Goal: Obtain resource: Obtain resource

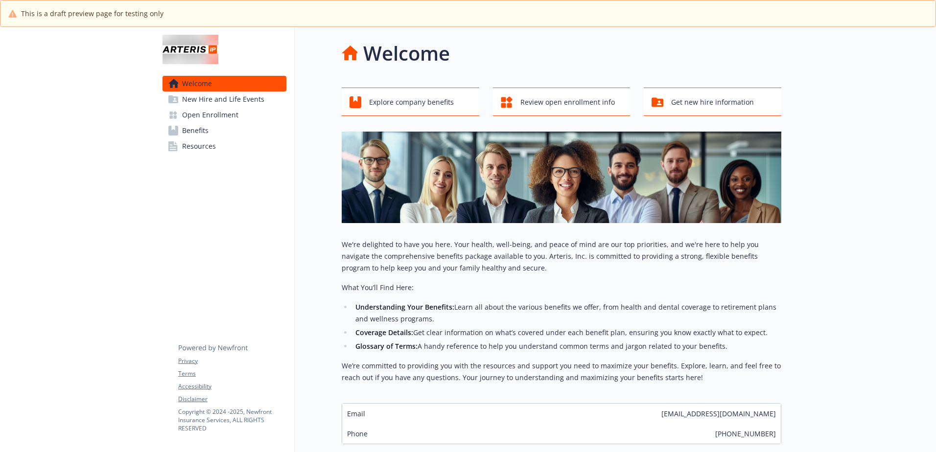
click at [223, 129] on link "Benefits" at bounding box center [225, 131] width 124 height 16
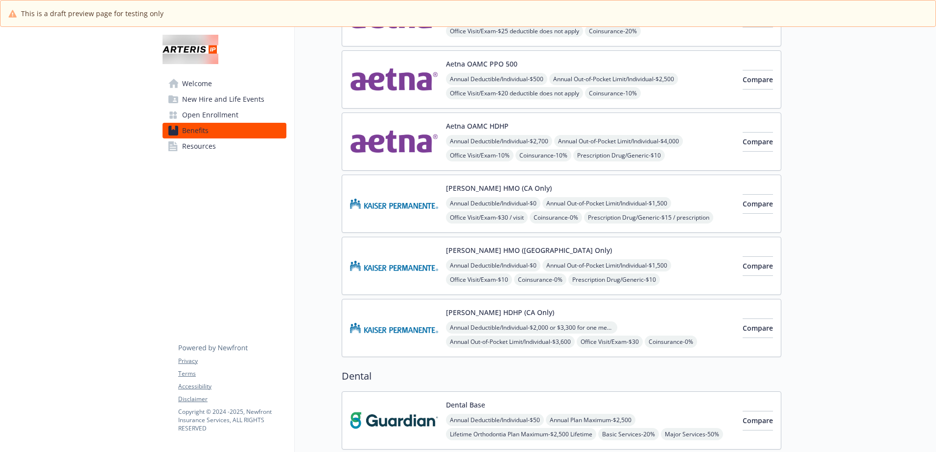
click at [402, 413] on img at bounding box center [394, 421] width 88 height 42
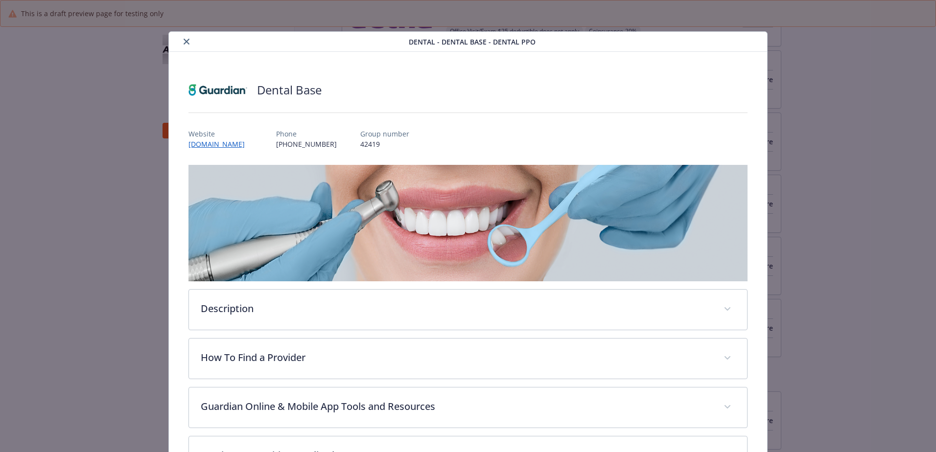
scroll to position [27, 0]
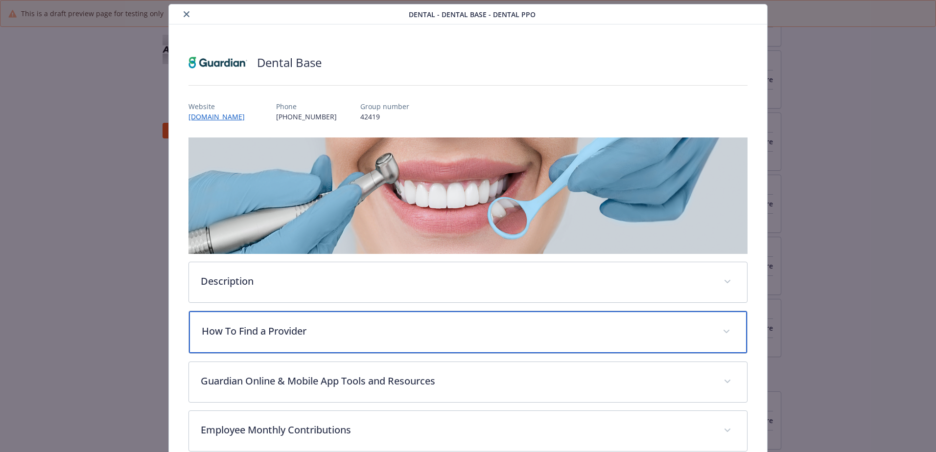
click at [231, 333] on p "How To Find a Provider" at bounding box center [456, 331] width 509 height 15
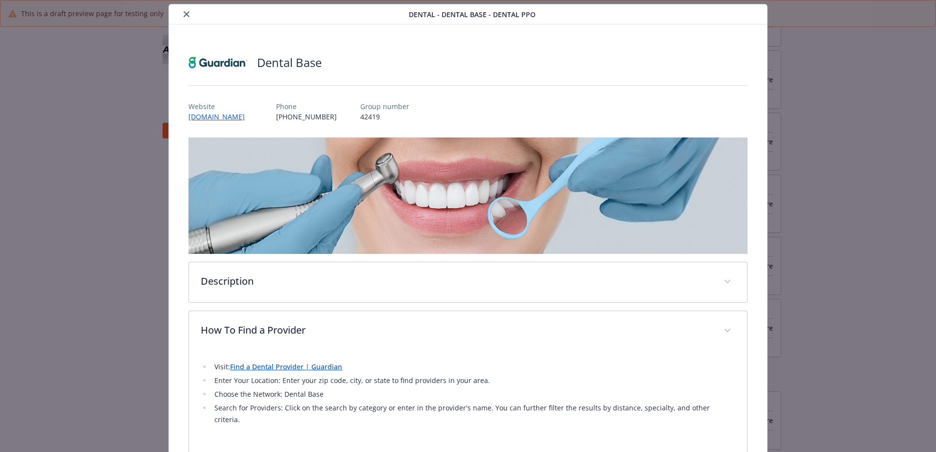
click at [185, 12] on icon "close" at bounding box center [187, 14] width 6 height 6
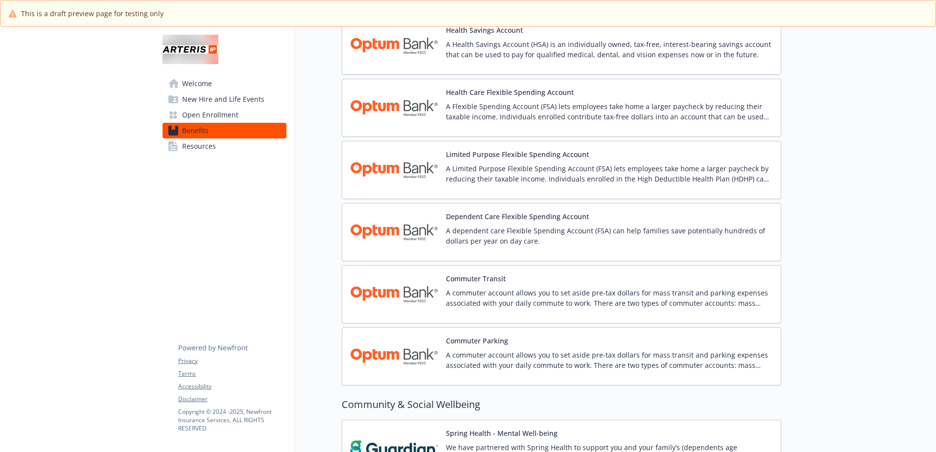
scroll to position [1403, 0]
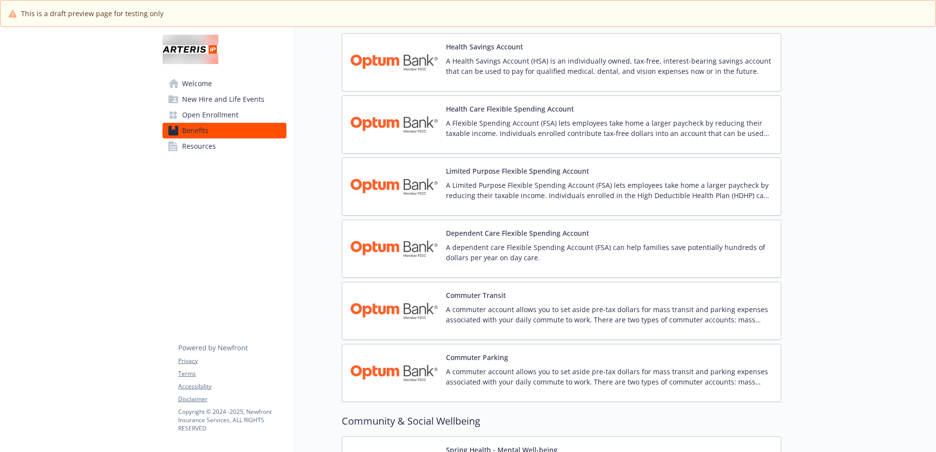
click at [402, 174] on img at bounding box center [394, 187] width 88 height 42
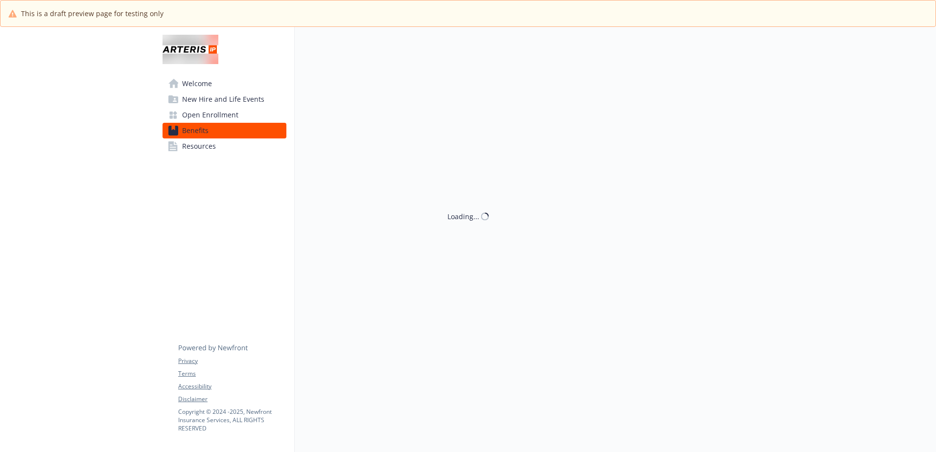
scroll to position [1403, 0]
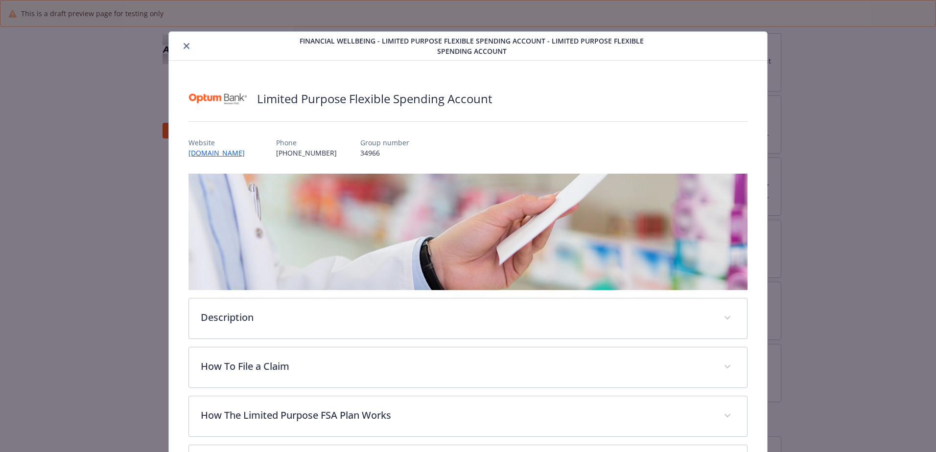
click at [186, 44] on icon "close" at bounding box center [187, 46] width 6 height 6
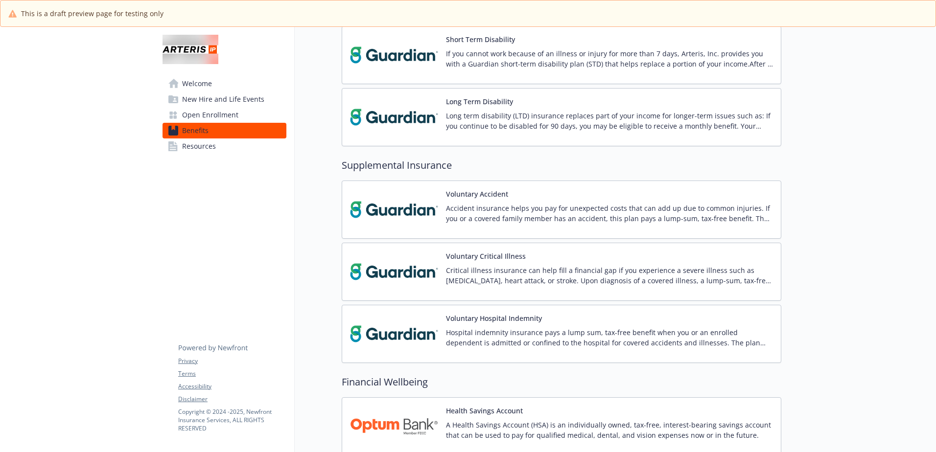
scroll to position [914, 0]
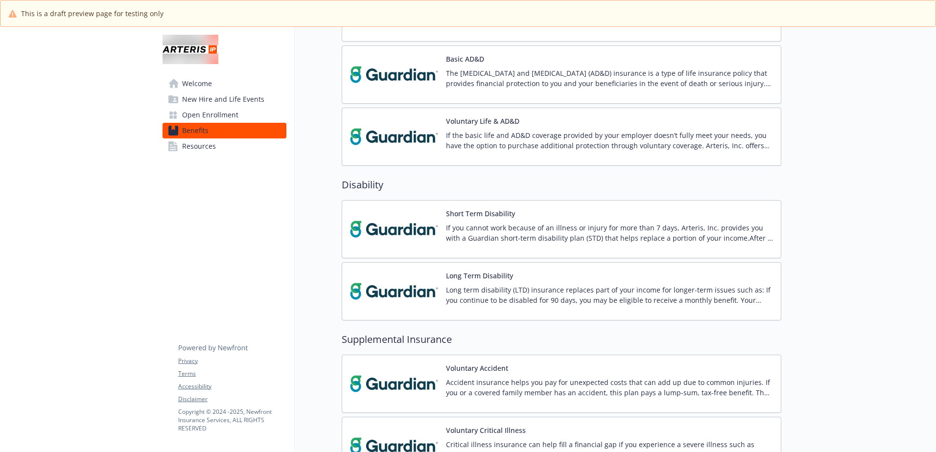
click at [531, 307] on div "Long term disability (LTD) insurance replaces part of your income for longer-te…" at bounding box center [609, 298] width 327 height 27
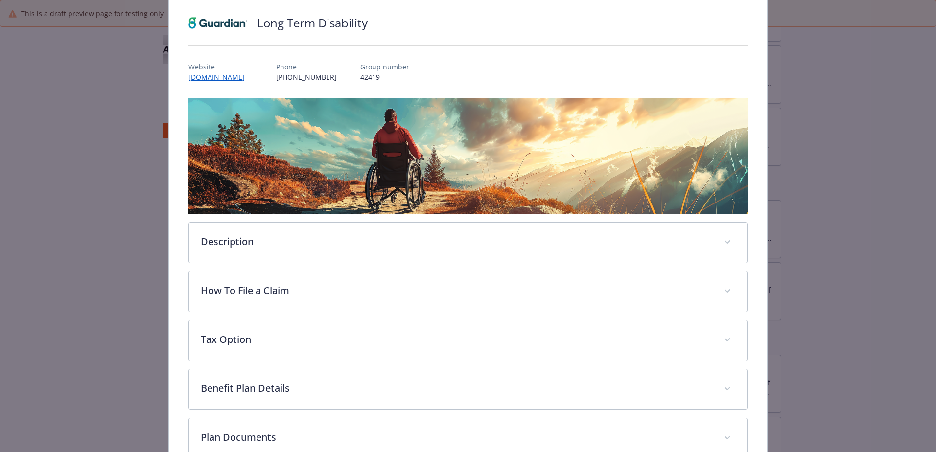
scroll to position [98, 0]
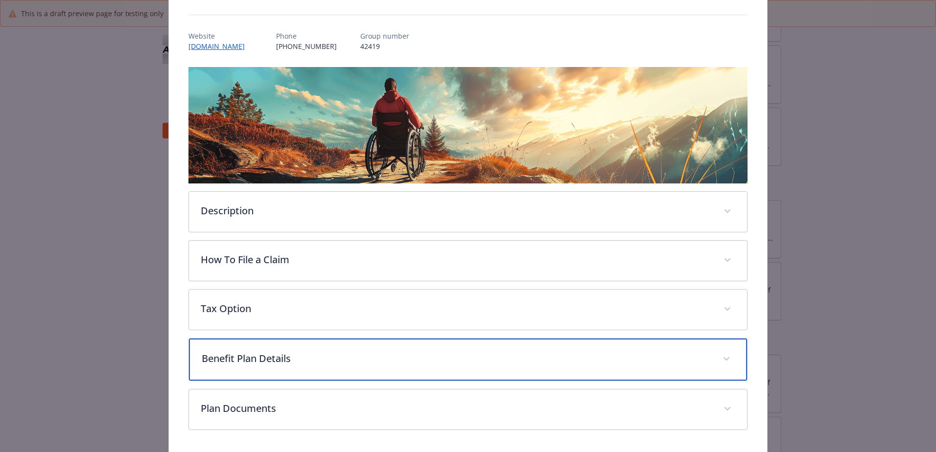
click at [281, 353] on p "Benefit Plan Details" at bounding box center [456, 359] width 509 height 15
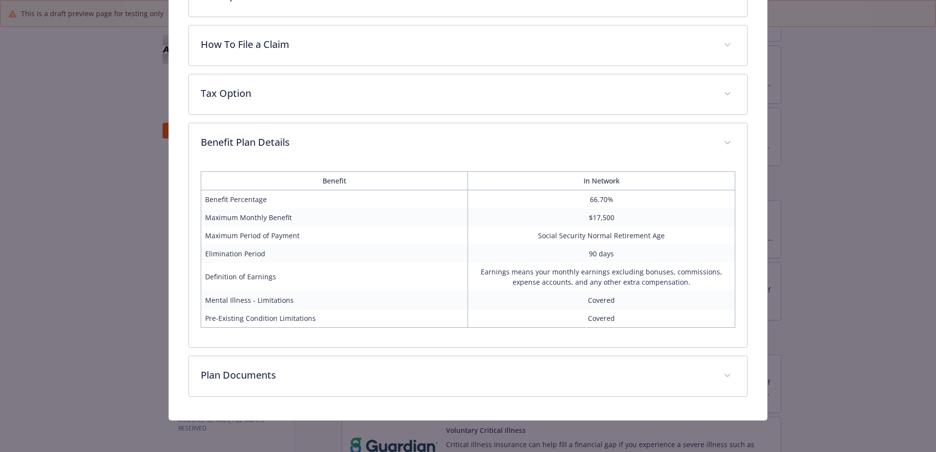
scroll to position [312, 0]
click at [0, 286] on html "This is a draft preview page for testing only Skip to main content Welcome New …" at bounding box center [468, 226] width 936 height 452
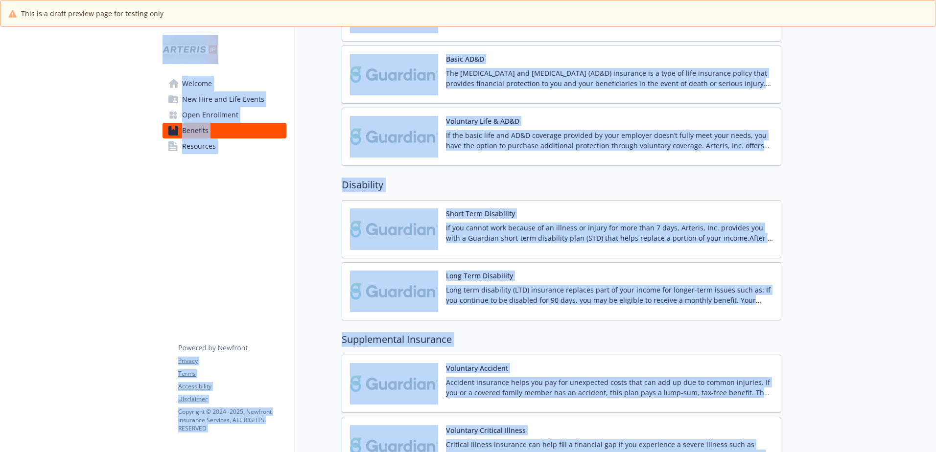
click at [459, 371] on button "Voluntary Accident" at bounding box center [477, 368] width 62 height 10
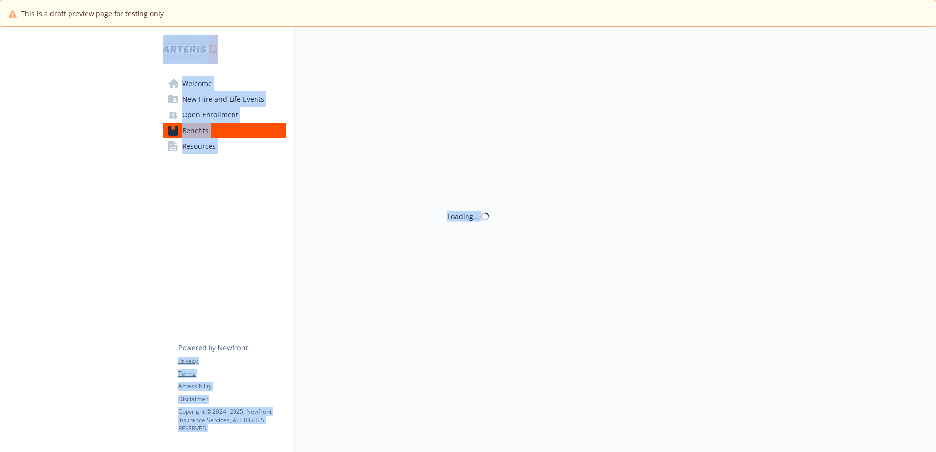
scroll to position [865, 0]
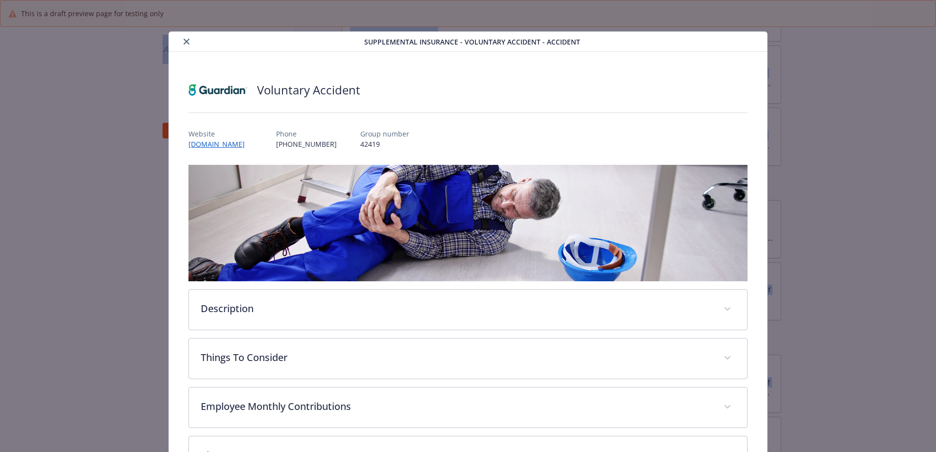
click at [184, 44] on icon "close" at bounding box center [187, 42] width 6 height 6
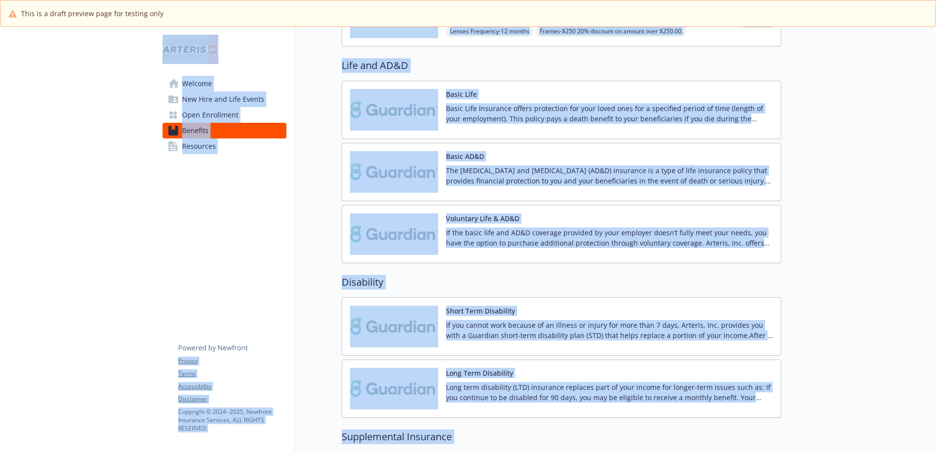
scroll to position [767, 0]
click at [284, 198] on div "Welcome New Hire and Life Events Open Enrollment Benefits Resources Privacy Ter…" at bounding box center [225, 293] width 140 height 2066
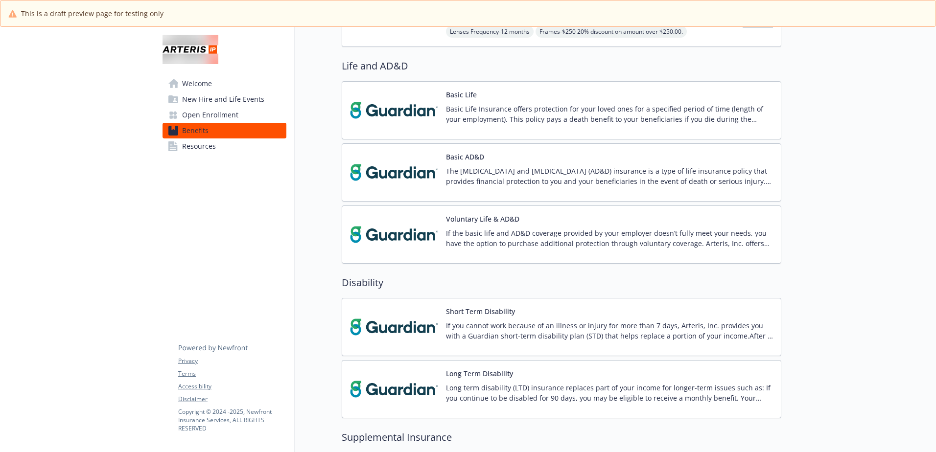
click at [451, 123] on p "Basic Life Insurance offers protection for your loved ones for a specified peri…" at bounding box center [609, 114] width 327 height 21
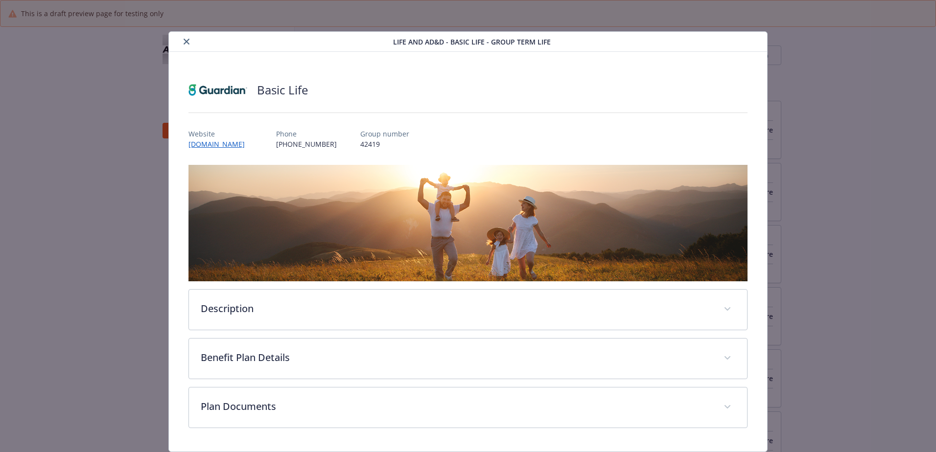
scroll to position [767, 0]
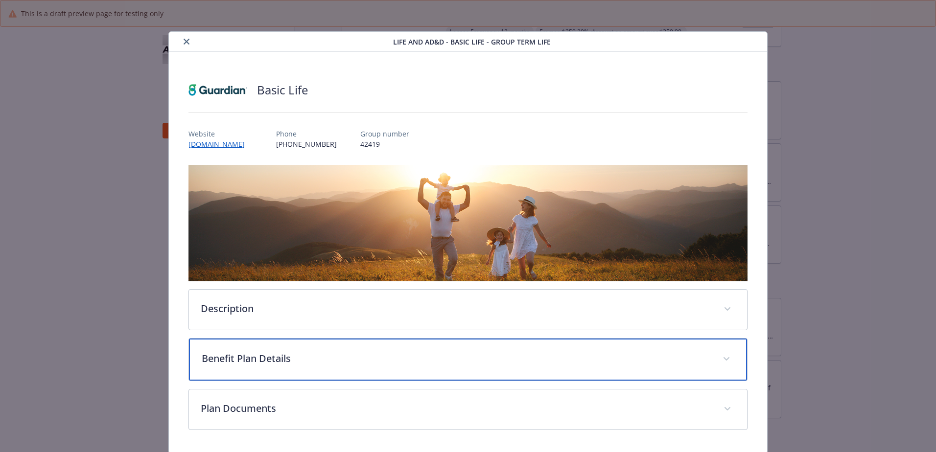
click at [288, 357] on p "Benefit Plan Details" at bounding box center [456, 359] width 509 height 15
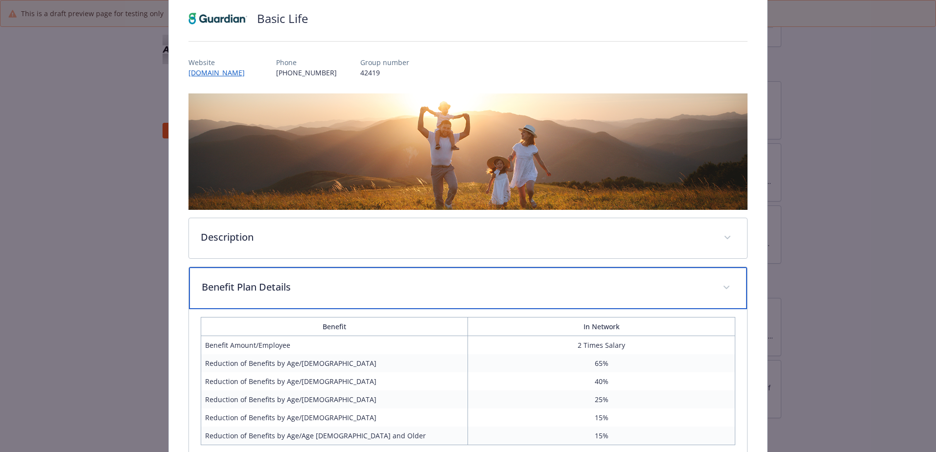
scroll to position [147, 0]
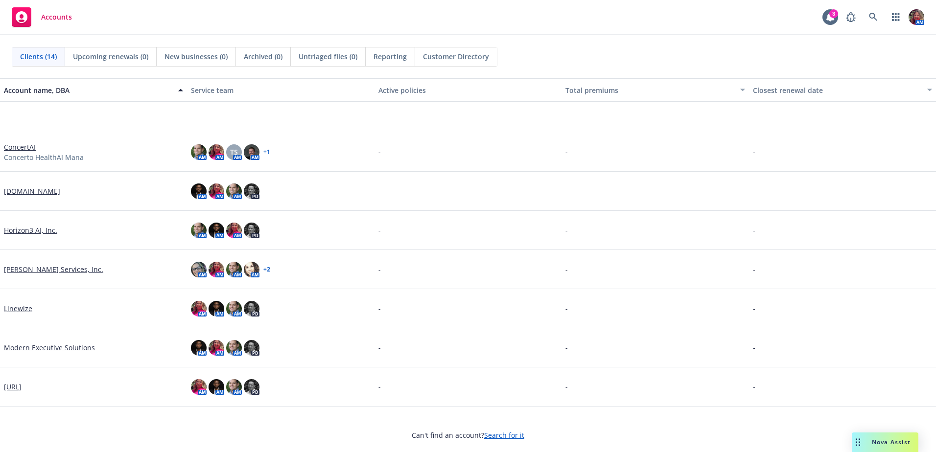
scroll to position [232, 0]
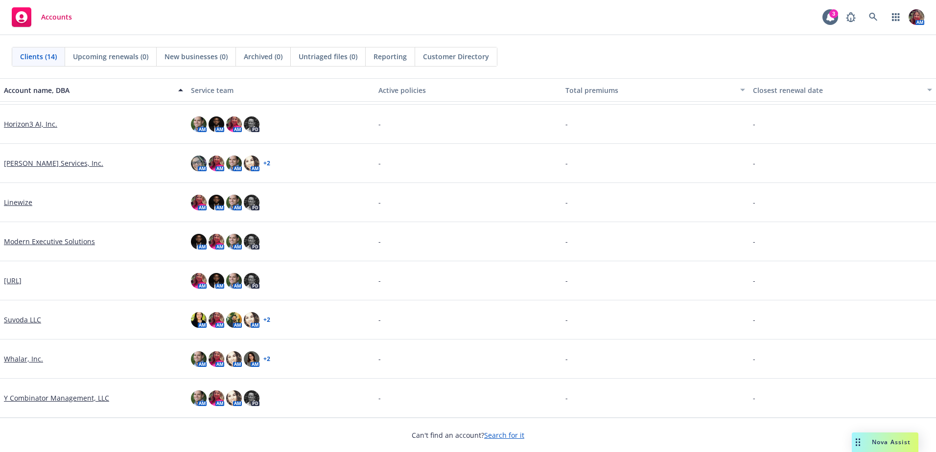
click at [33, 244] on link "Modern Executive Solutions" at bounding box center [49, 241] width 91 height 10
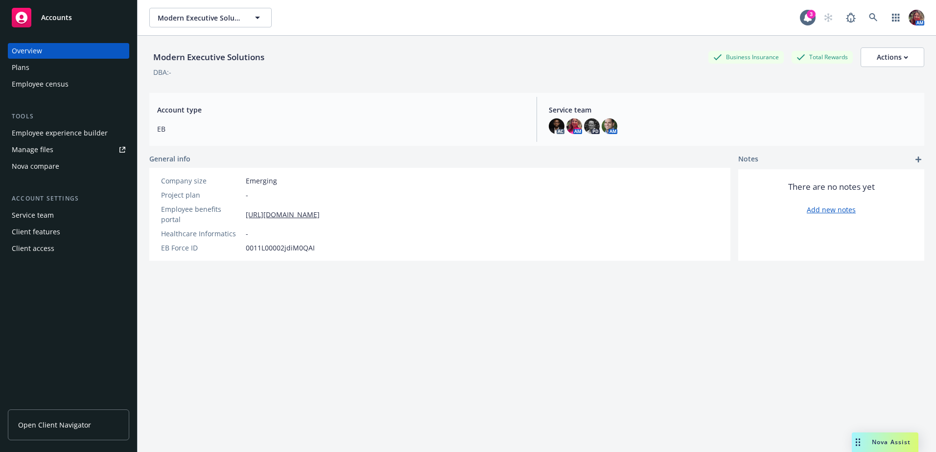
click at [30, 425] on span "Open Client Navigator" at bounding box center [54, 425] width 73 height 10
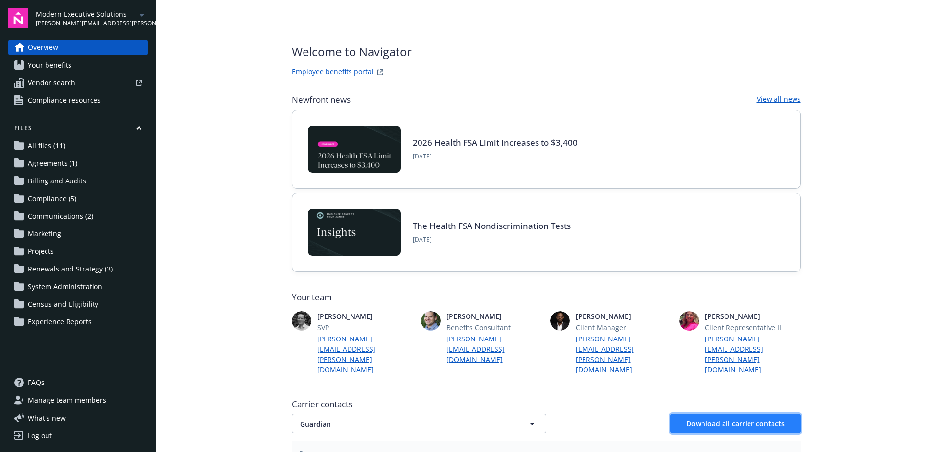
click at [689, 419] on span "Download all carrier contacts" at bounding box center [735, 423] width 98 height 9
